Goal: Task Accomplishment & Management: Manage account settings

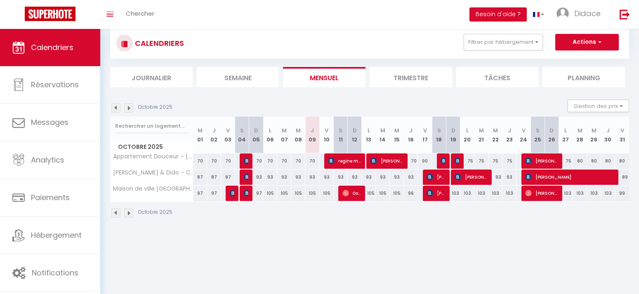
scroll to position [29, 0]
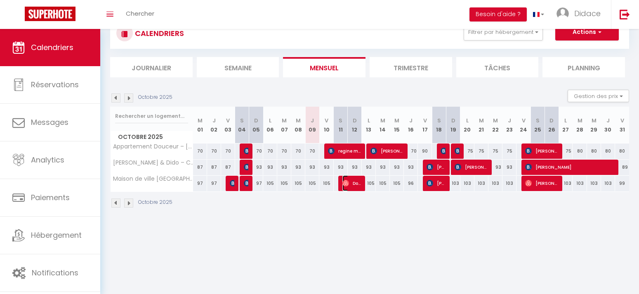
click at [345, 183] on img at bounding box center [346, 183] width 7 height 7
select select "OK"
select select "0"
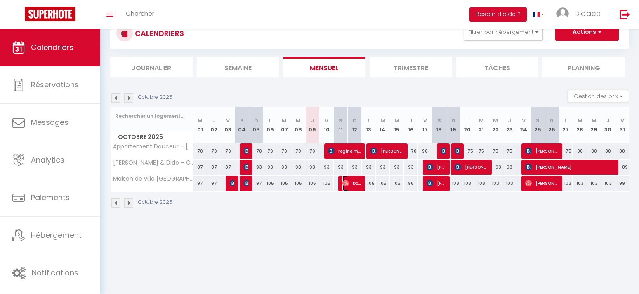
select select "1"
select select
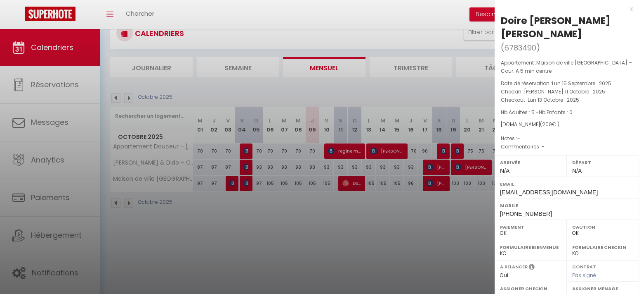
click at [369, 221] on div at bounding box center [319, 147] width 639 height 294
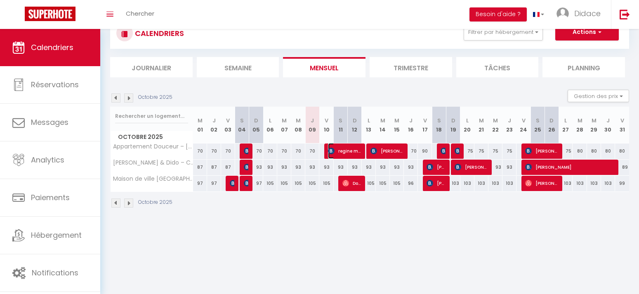
click at [343, 152] on span "regine magnet" at bounding box center [344, 151] width 33 height 16
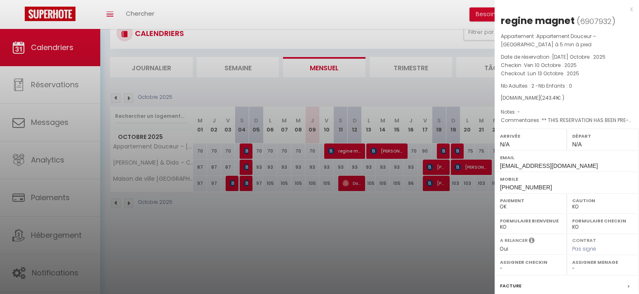
click at [381, 152] on div at bounding box center [319, 147] width 639 height 294
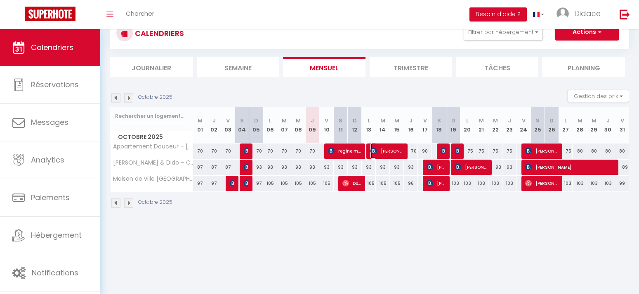
click at [383, 149] on span "[PERSON_NAME]" at bounding box center [387, 151] width 33 height 16
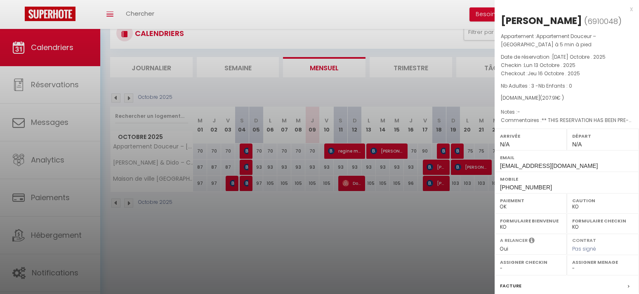
click at [435, 182] on div at bounding box center [319, 147] width 639 height 294
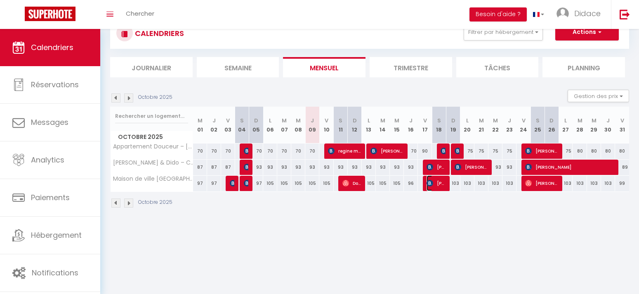
click at [435, 182] on span "[PERSON_NAME]" at bounding box center [436, 183] width 19 height 16
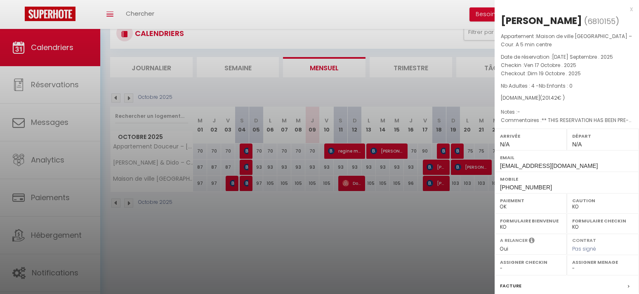
click at [445, 166] on div at bounding box center [319, 147] width 639 height 294
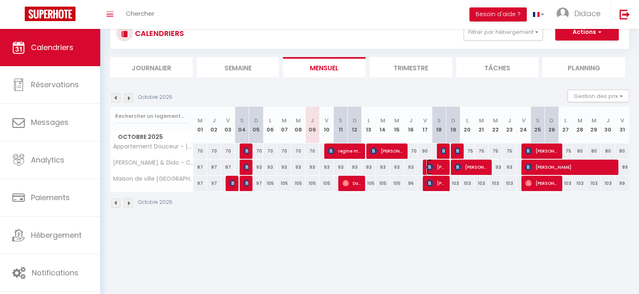
click at [444, 167] on span "[PERSON_NAME] [PERSON_NAME]" at bounding box center [436, 167] width 19 height 16
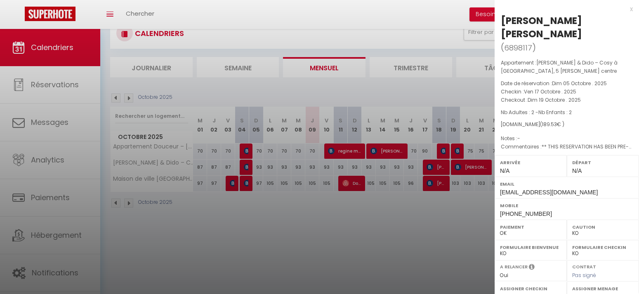
click at [442, 149] on div at bounding box center [319, 147] width 639 height 294
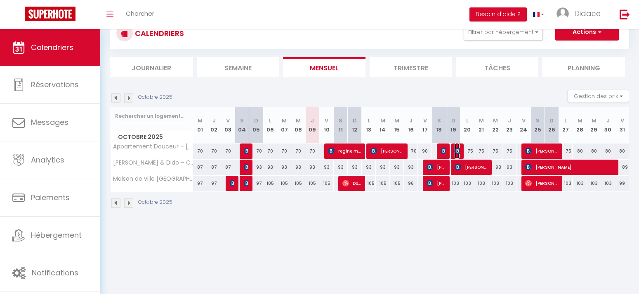
click at [458, 151] on img at bounding box center [458, 150] width 7 height 7
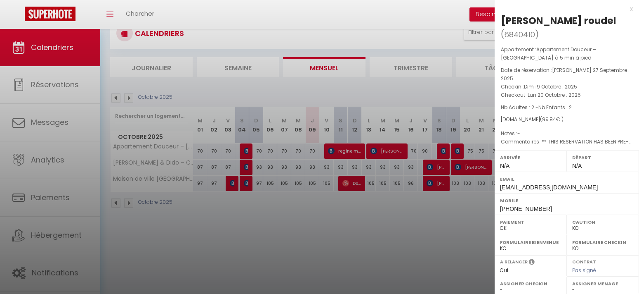
click at [467, 166] on div at bounding box center [319, 147] width 639 height 294
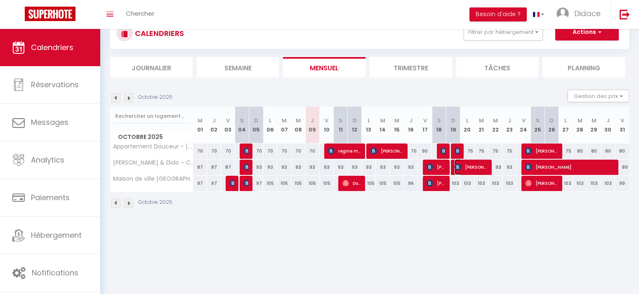
click at [468, 164] on span "[PERSON_NAME]" at bounding box center [471, 167] width 33 height 16
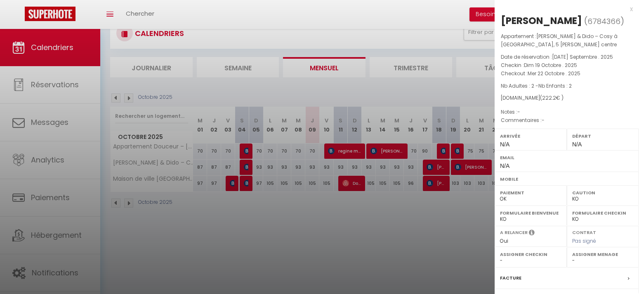
click at [451, 209] on div at bounding box center [319, 147] width 639 height 294
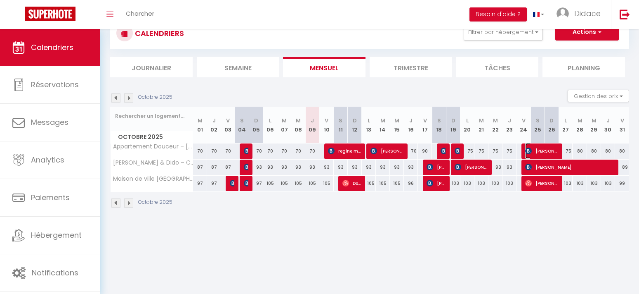
click at [540, 149] on span "[PERSON_NAME]" at bounding box center [542, 151] width 33 height 16
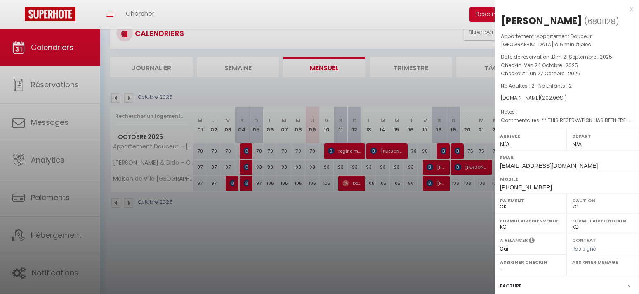
click at [477, 203] on div at bounding box center [319, 147] width 639 height 294
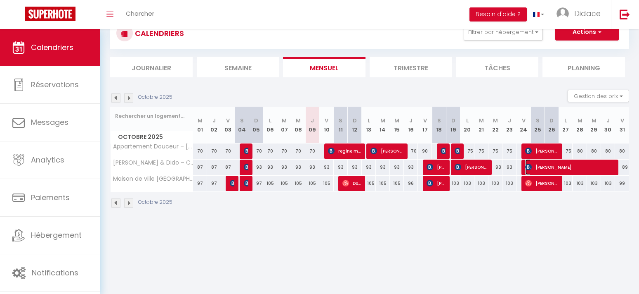
click at [540, 167] on span "[PERSON_NAME]" at bounding box center [570, 167] width 89 height 16
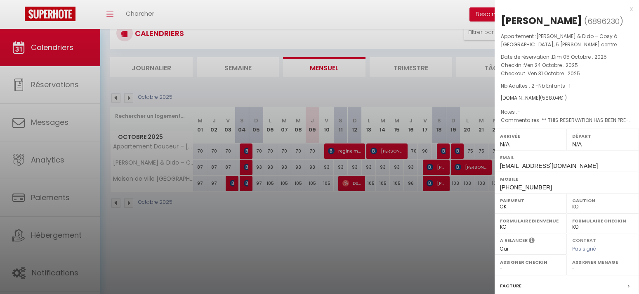
click at [462, 199] on div at bounding box center [319, 147] width 639 height 294
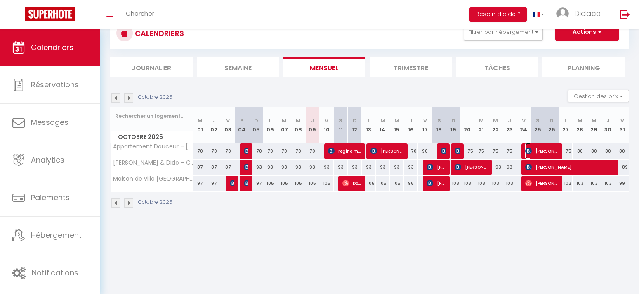
click at [542, 148] on span "[PERSON_NAME]" at bounding box center [542, 151] width 33 height 16
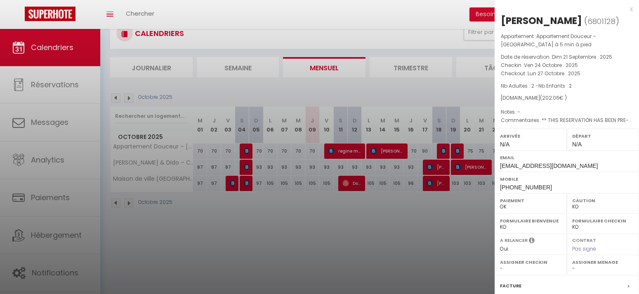
drag, startPoint x: 474, startPoint y: 212, endPoint x: 478, endPoint y: 208, distance: 5.8
click at [473, 211] on div at bounding box center [319, 147] width 639 height 294
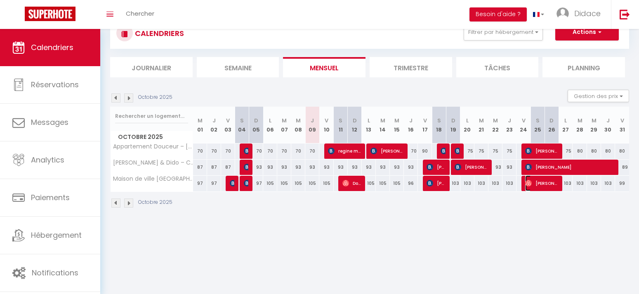
click at [534, 180] on span "[PERSON_NAME]" at bounding box center [542, 183] width 33 height 16
select select "OK"
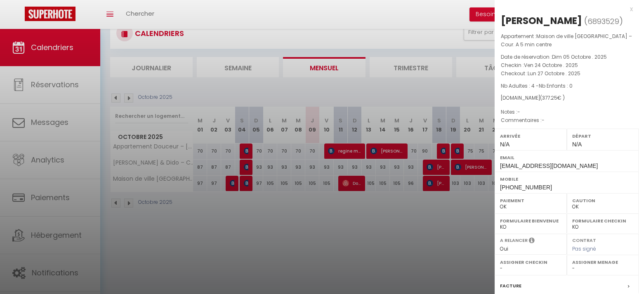
click at [431, 212] on div at bounding box center [319, 147] width 639 height 294
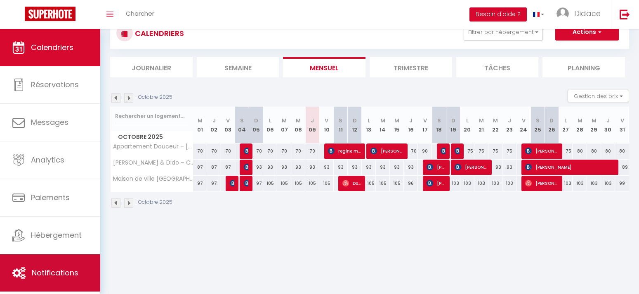
click at [58, 274] on span "Notifications" at bounding box center [55, 272] width 47 height 10
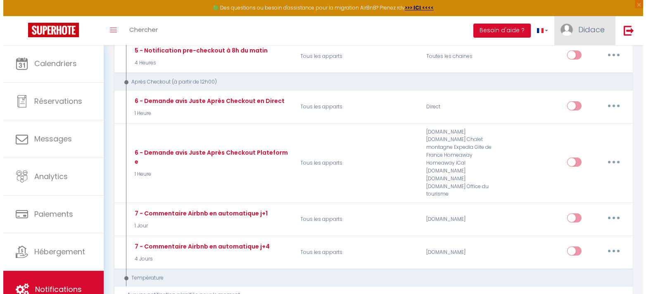
scroll to position [289, 0]
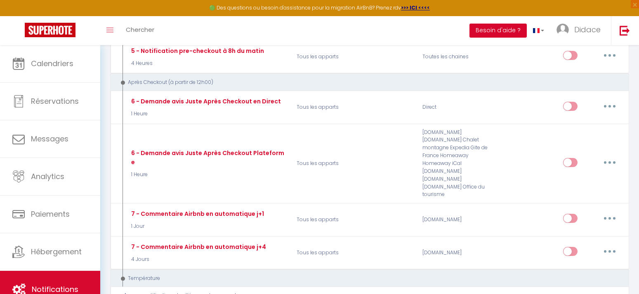
click at [505, 30] on button "Besoin d'aide ?" at bounding box center [498, 31] width 57 height 14
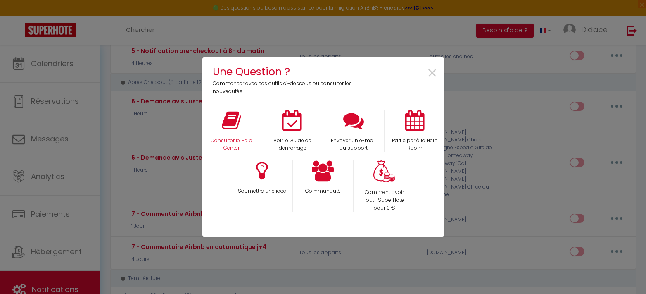
click at [230, 132] on div "Consulter le Help Center" at bounding box center [231, 131] width 61 height 43
click at [228, 141] on p "Consulter le Help Center" at bounding box center [231, 145] width 50 height 16
